Goal: Find specific page/section: Find specific page/section

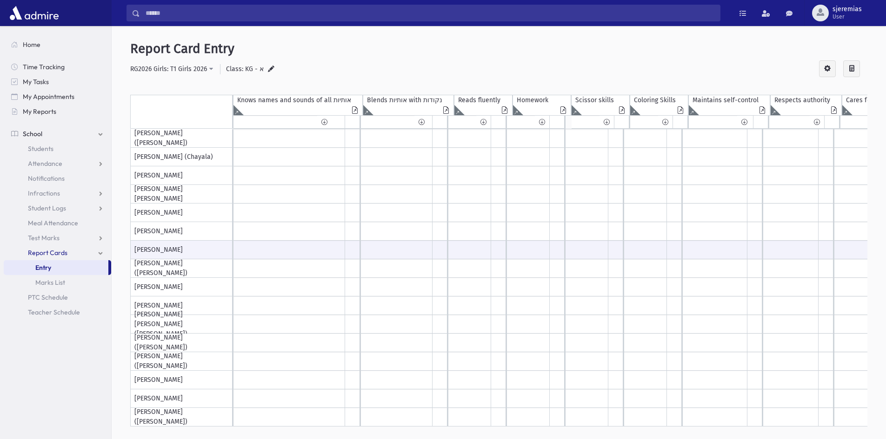
scroll to position [97, 0]
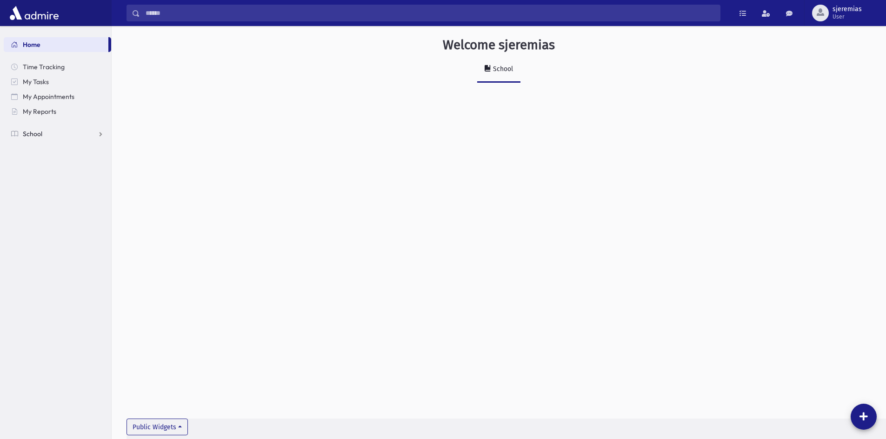
click at [40, 132] on span "School" at bounding box center [33, 134] width 20 height 8
click at [40, 148] on span "Students" at bounding box center [41, 149] width 26 height 8
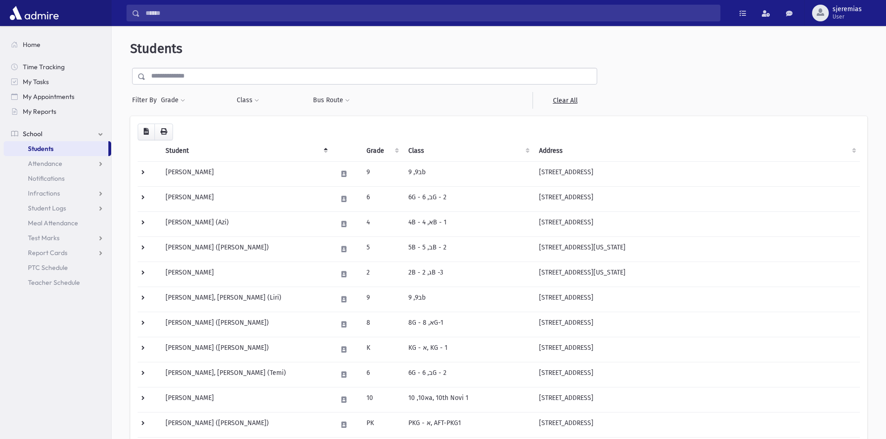
click at [188, 77] on input "text" at bounding box center [370, 76] width 451 height 17
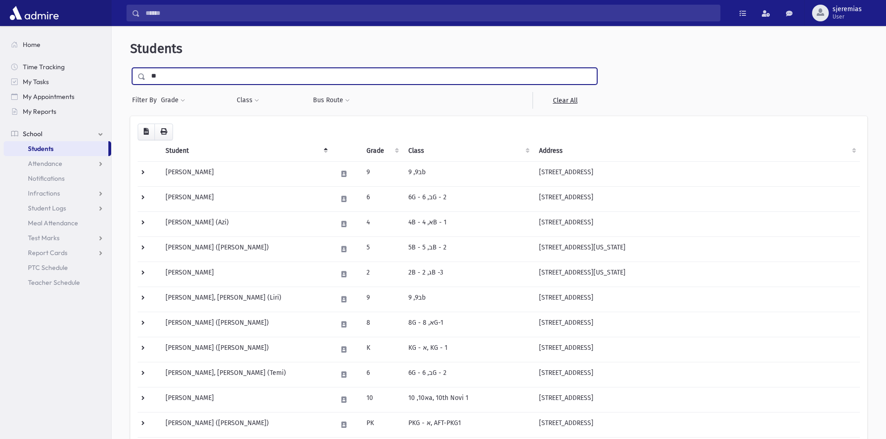
type input "*"
type input "*********"
click at [130, 68] on input "submit" at bounding box center [143, 74] width 26 height 13
